Goal: Task Accomplishment & Management: Complete application form

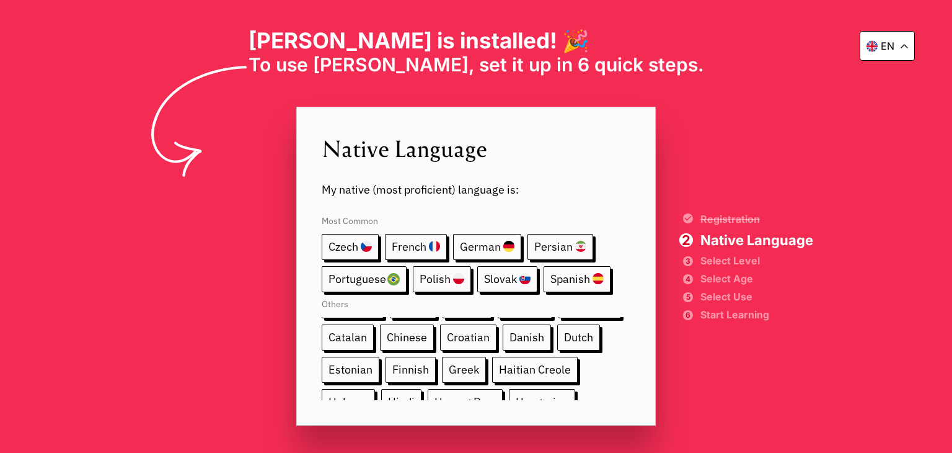
scroll to position [50, 0]
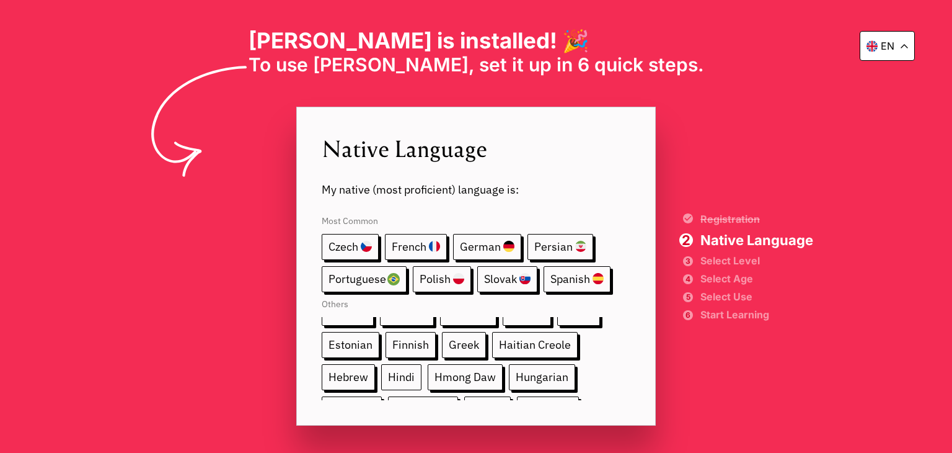
click at [394, 373] on span "Hindi" at bounding box center [401, 377] width 40 height 26
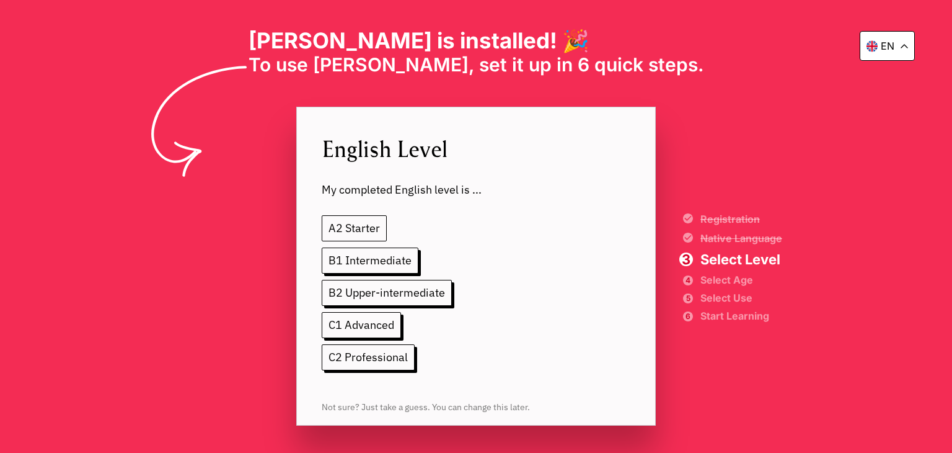
click at [340, 233] on span "A2 Starter" at bounding box center [354, 228] width 65 height 26
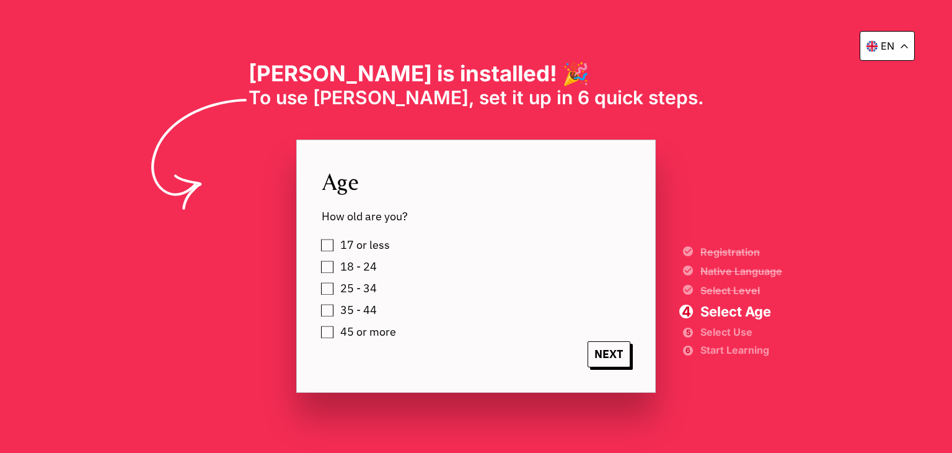
click at [352, 267] on span "18 - 24" at bounding box center [358, 266] width 37 height 12
click at [608, 355] on span "NEXT" at bounding box center [609, 354] width 43 height 26
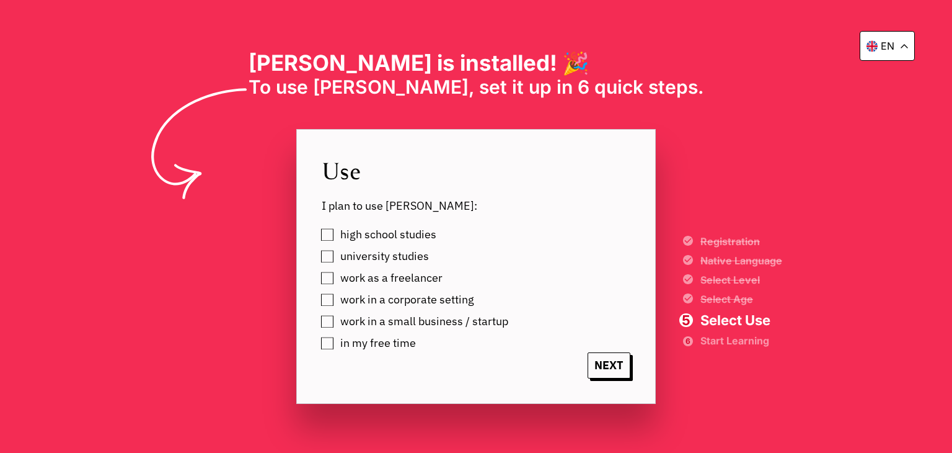
click at [336, 236] on label "high school studies" at bounding box center [386, 234] width 100 height 19
click at [336, 254] on label "university studies" at bounding box center [382, 256] width 93 height 19
click at [336, 281] on label "work as a freelancer" at bounding box center [389, 277] width 107 height 19
click at [336, 296] on label "work in a corporate setting" at bounding box center [405, 299] width 138 height 19
click at [336, 319] on label "work in a small business / startup" at bounding box center [422, 321] width 172 height 19
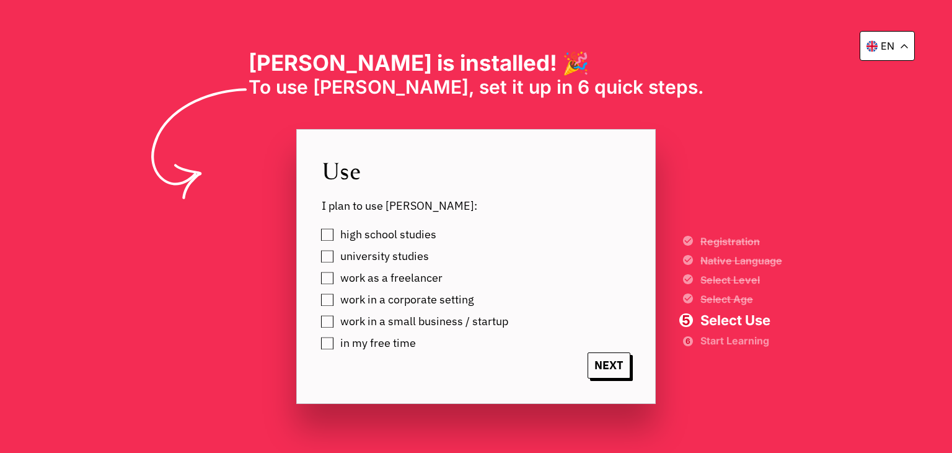
click at [336, 341] on label "in my free time" at bounding box center [376, 343] width 80 height 19
click at [610, 362] on span "NEXT" at bounding box center [609, 365] width 43 height 26
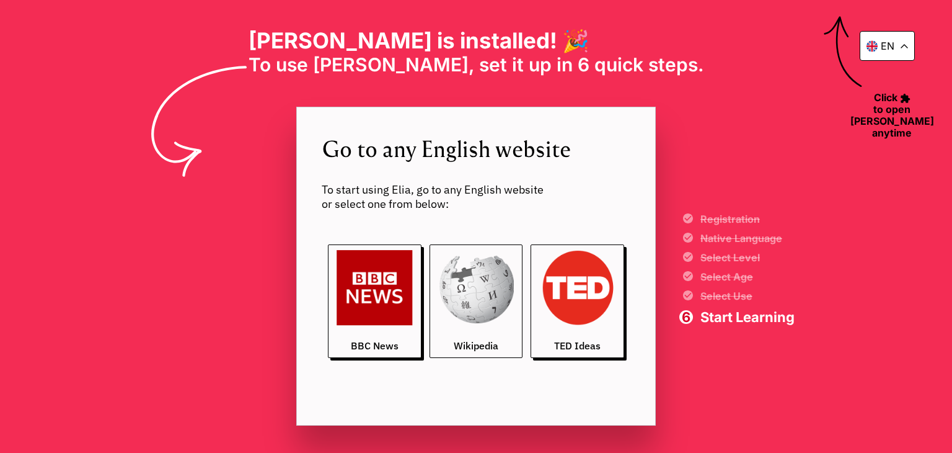
click at [468, 309] on img at bounding box center [476, 288] width 76 height 76
